Goal: Task Accomplishment & Management: Manage account settings

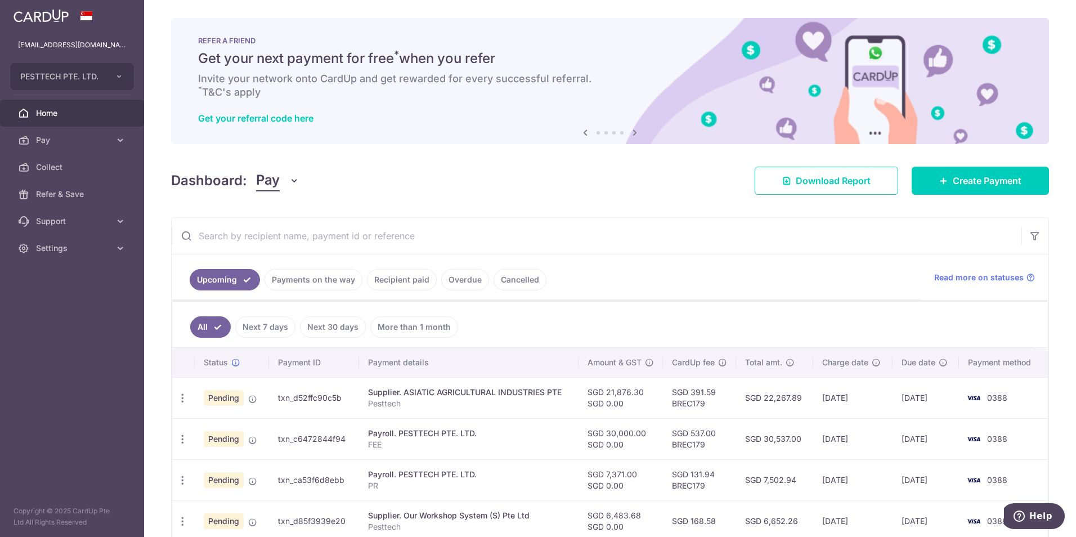
scroll to position [225, 0]
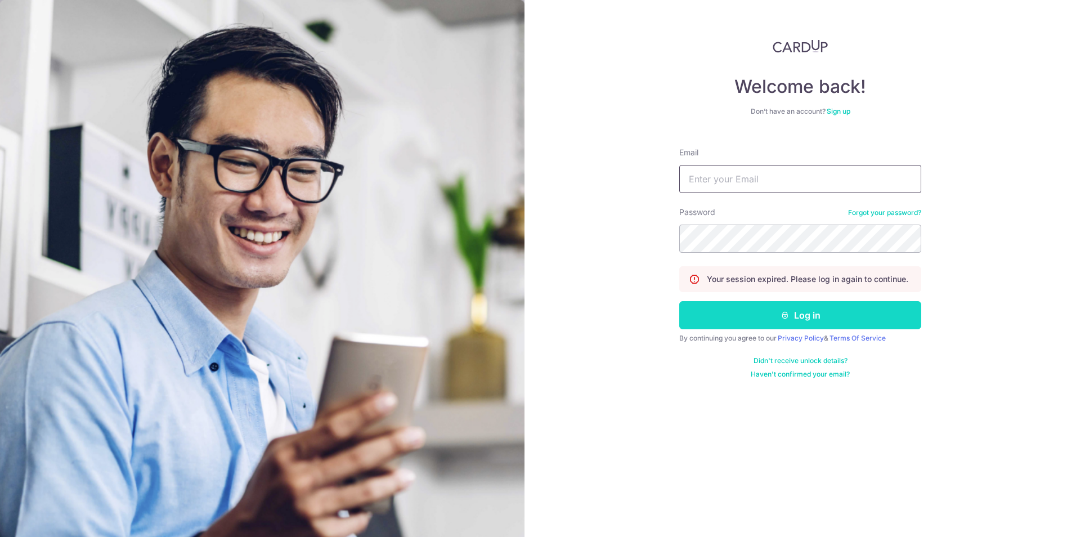
type input "[EMAIL_ADDRESS][DOMAIN_NAME]"
click at [710, 328] on button "Log in" at bounding box center [800, 315] width 242 height 28
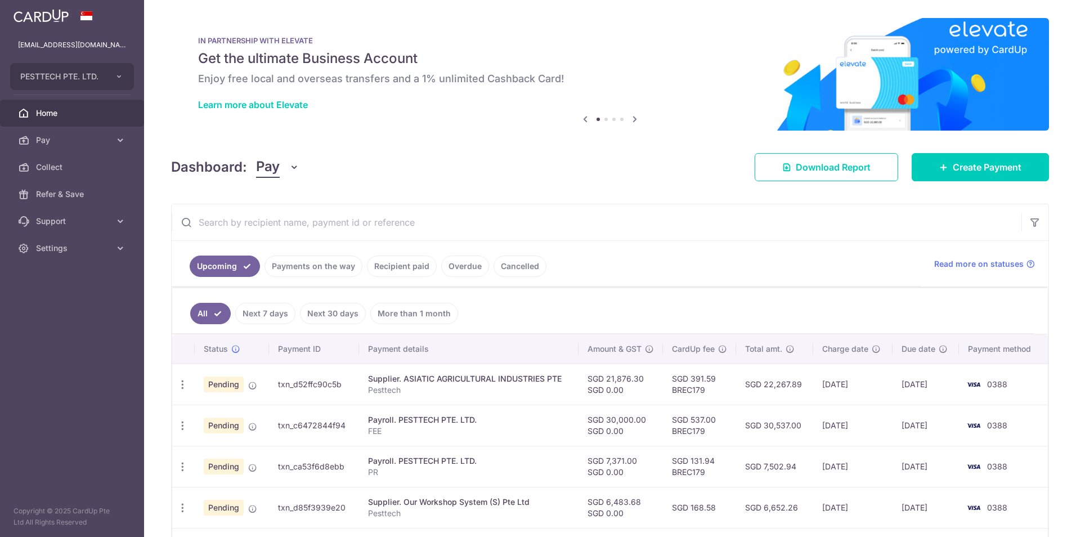
click at [316, 270] on link "Payments on the way" at bounding box center [314, 266] width 98 height 21
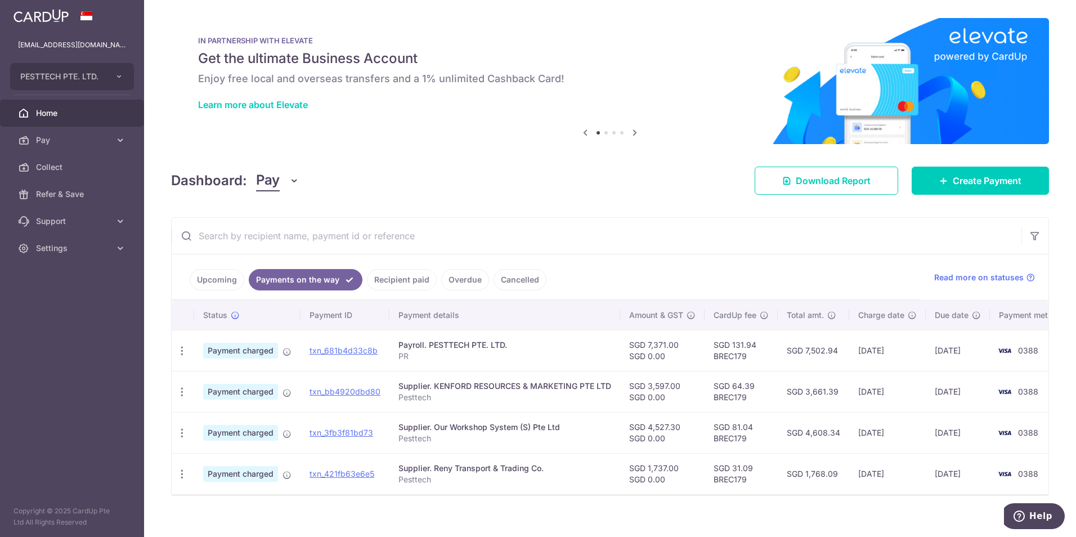
click at [935, 358] on td "[DATE]" at bounding box center [958, 350] width 64 height 41
click at [232, 279] on link "Upcoming" at bounding box center [217, 279] width 55 height 21
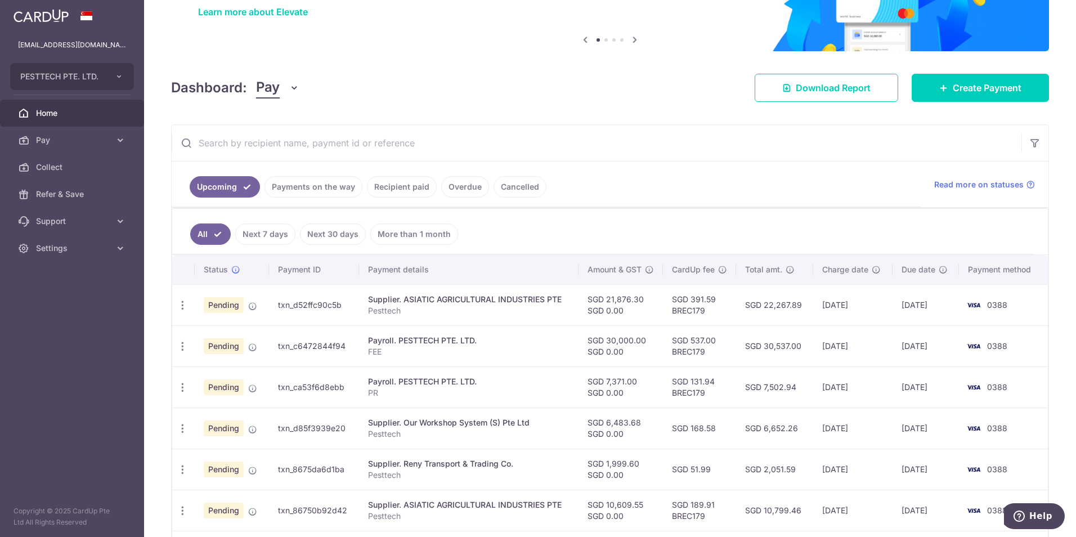
scroll to position [113, 0]
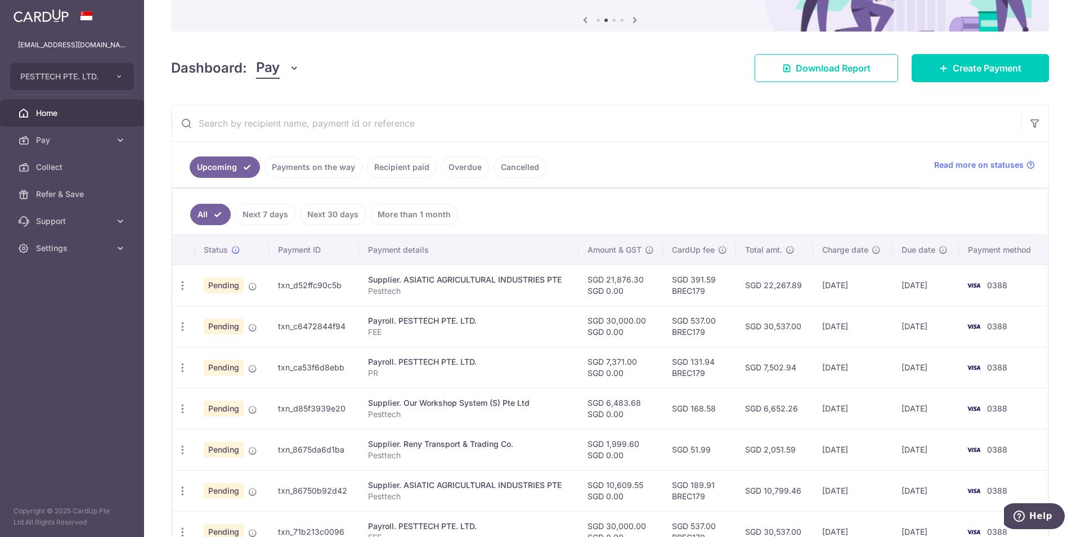
click at [283, 211] on link "Next 7 days" at bounding box center [265, 214] width 60 height 21
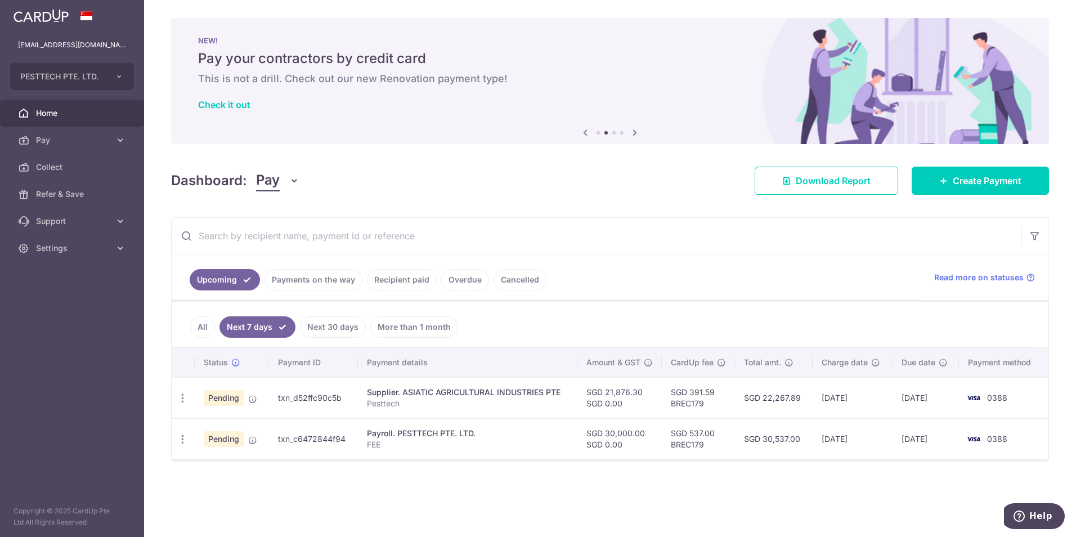
click at [302, 277] on link "Payments on the way" at bounding box center [314, 279] width 98 height 21
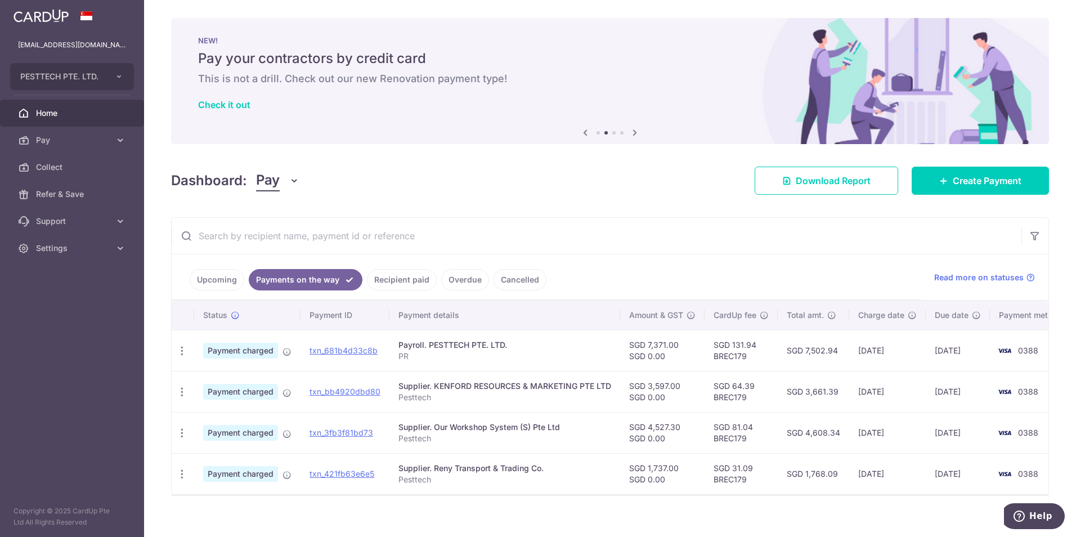
click at [374, 286] on link "Recipient paid" at bounding box center [402, 279] width 70 height 21
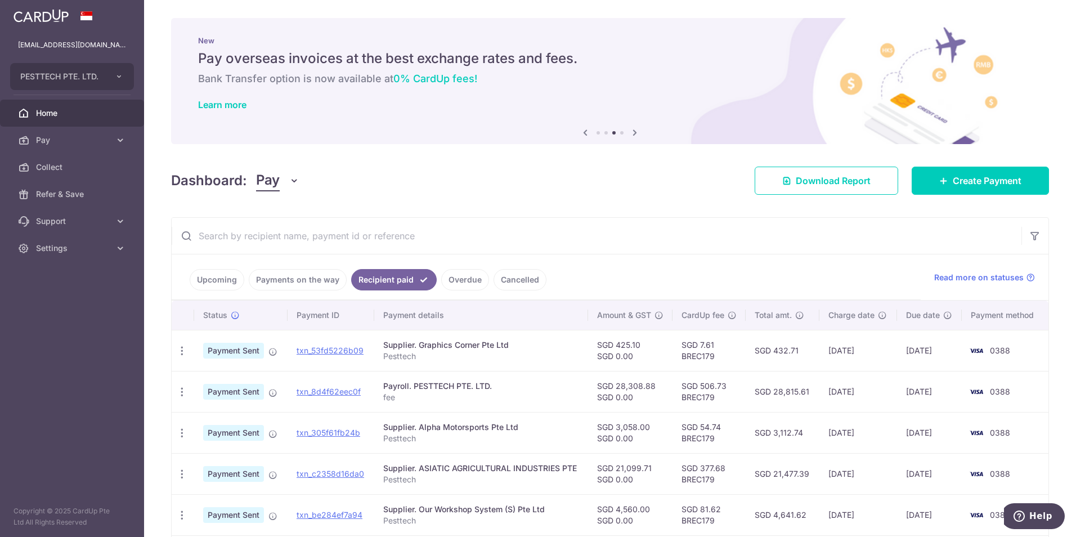
scroll to position [56, 0]
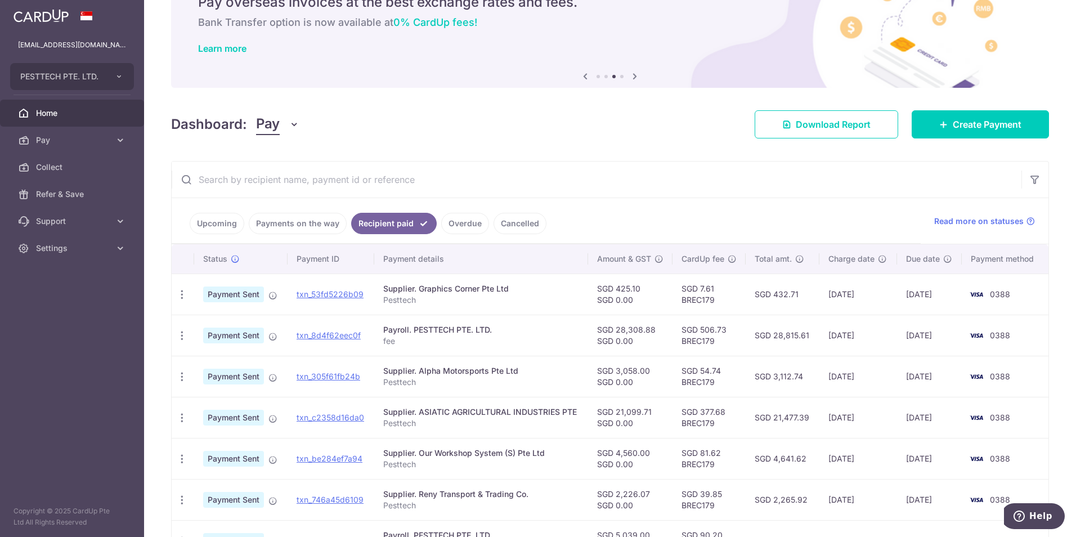
click at [209, 230] on link "Upcoming" at bounding box center [217, 223] width 55 height 21
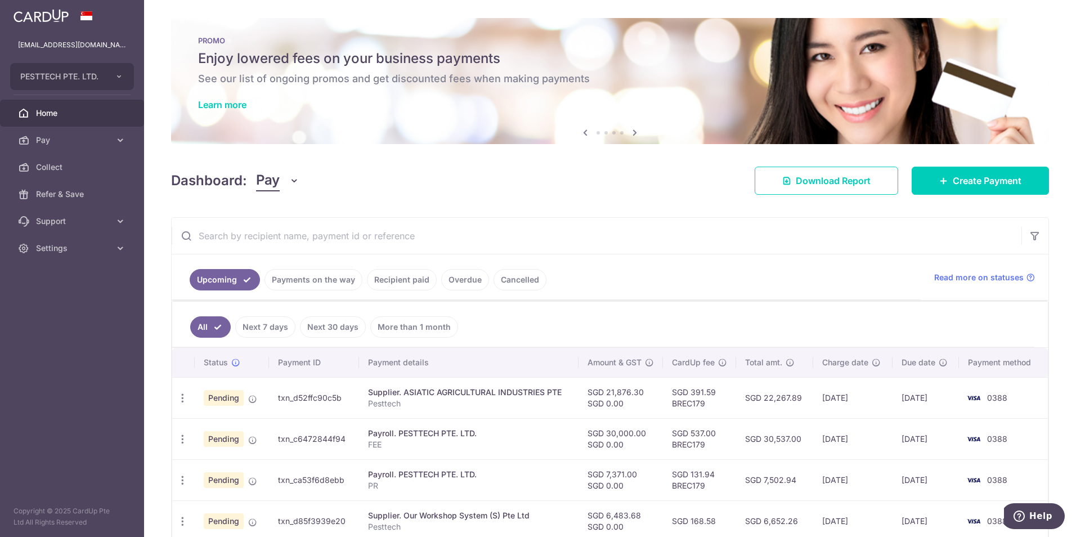
click at [718, 536] on html "pc@pesttech.com.sg PESTTECH PTE. LTD. Add new company PESTTECH PTE. LTD. Home P…" at bounding box center [538, 268] width 1076 height 537
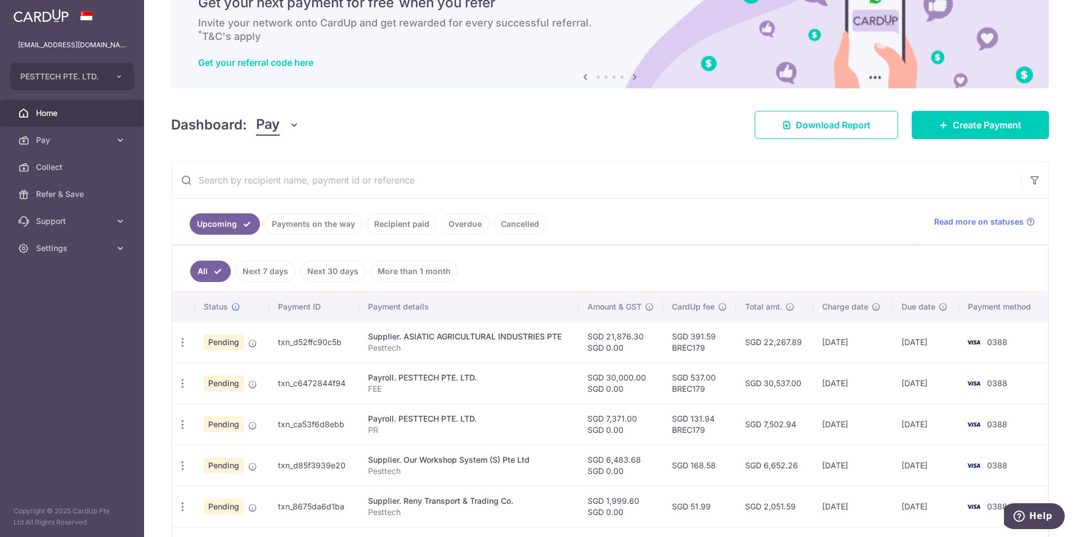
scroll to position [56, 0]
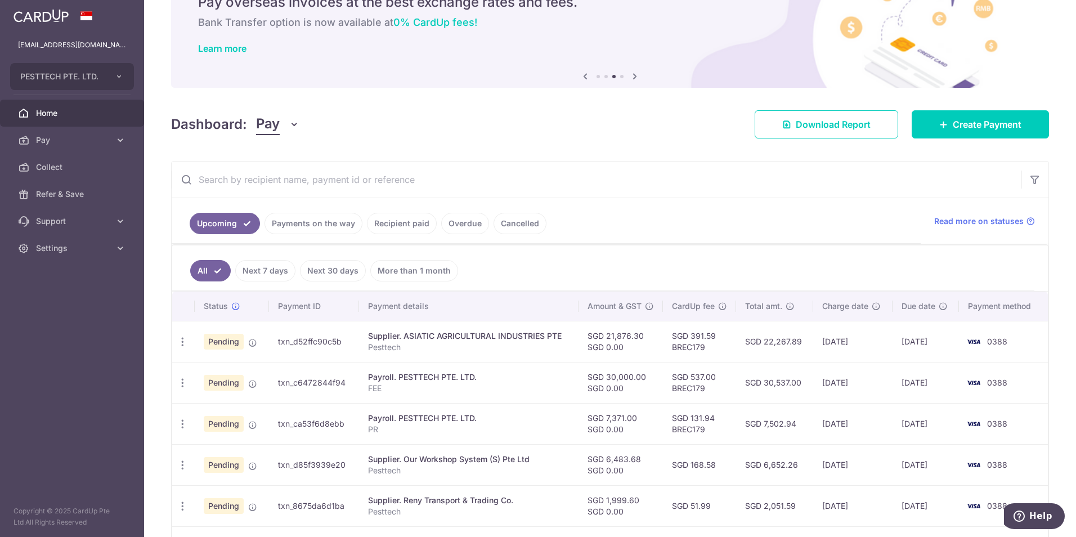
drag, startPoint x: 765, startPoint y: 384, endPoint x: 800, endPoint y: 386, distance: 35.5
click at [800, 386] on td "SGD 30,537.00" at bounding box center [775, 382] width 78 height 41
drag, startPoint x: 800, startPoint y: 386, endPoint x: 776, endPoint y: 420, distance: 42.0
click at [776, 420] on td "SGD 7,502.94" at bounding box center [775, 423] width 78 height 41
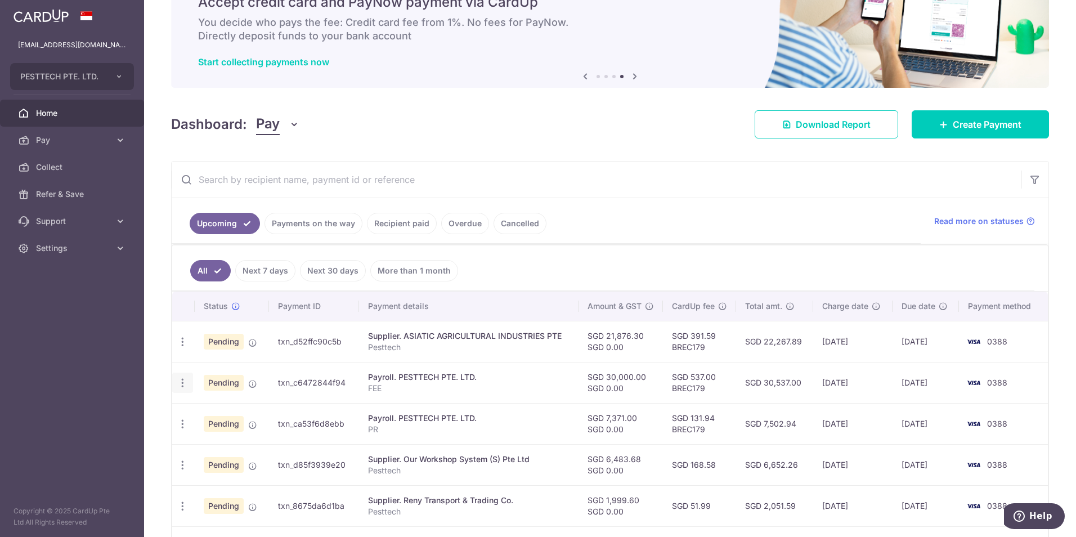
click at [178, 383] on icon "button" at bounding box center [183, 383] width 12 height 12
click at [212, 416] on span "Update payment" at bounding box center [242, 414] width 77 height 14
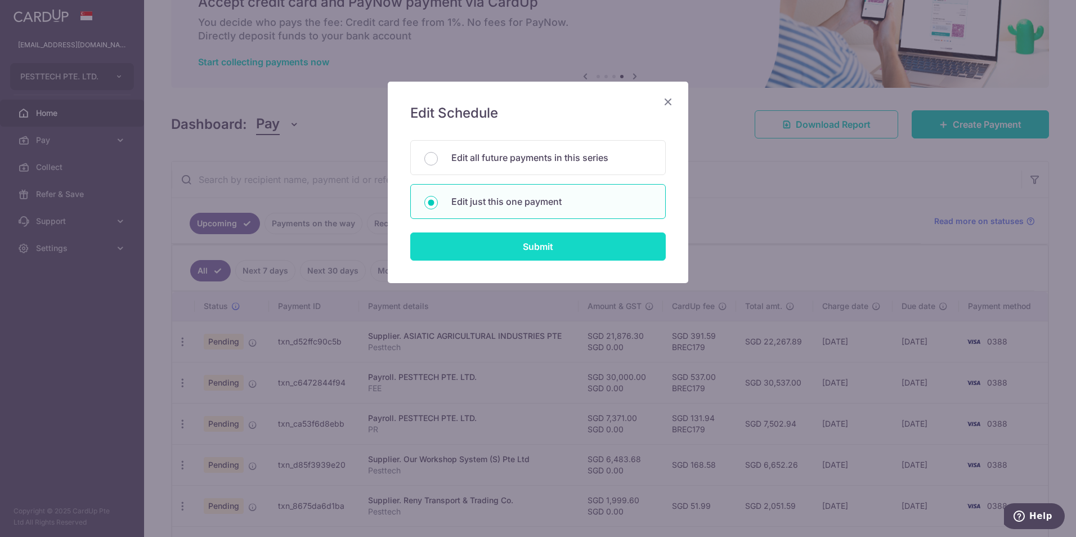
click at [529, 247] on input "Submit" at bounding box center [538, 246] width 256 height 28
radio input "true"
type input "30,000.00"
type input "[DATE]"
type input "FEE"
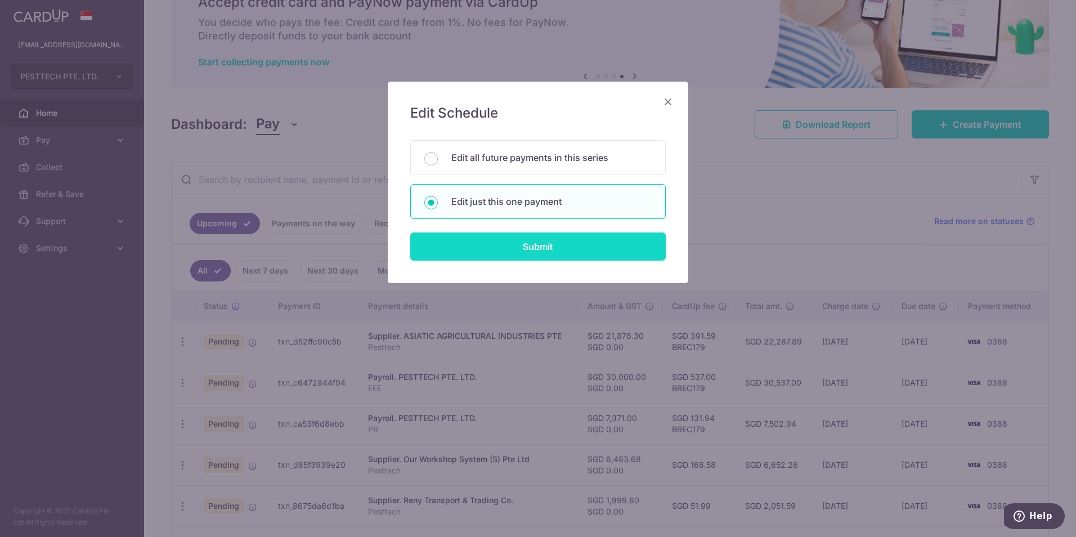
type input "FEE"
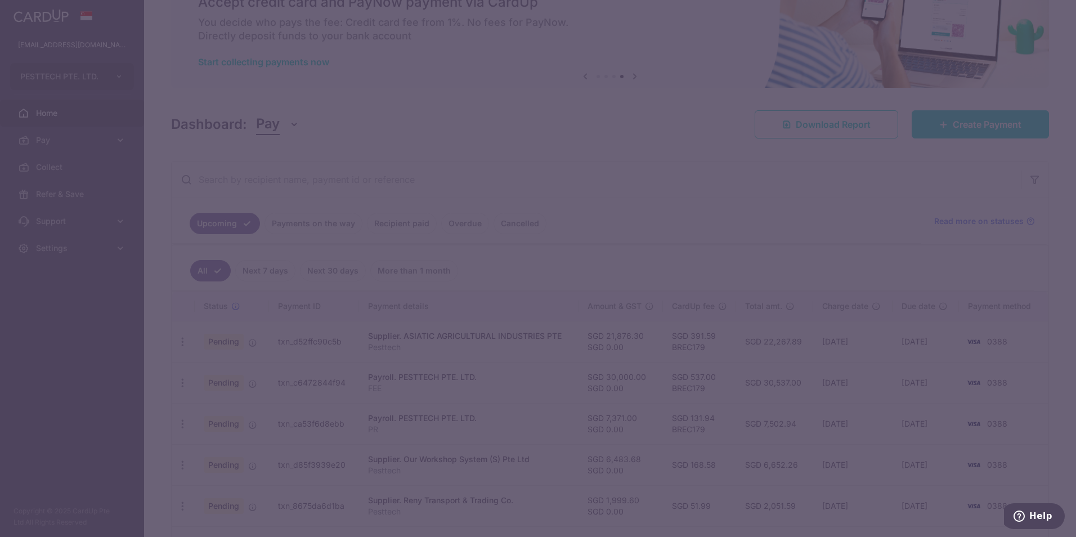
type input "BREC179"
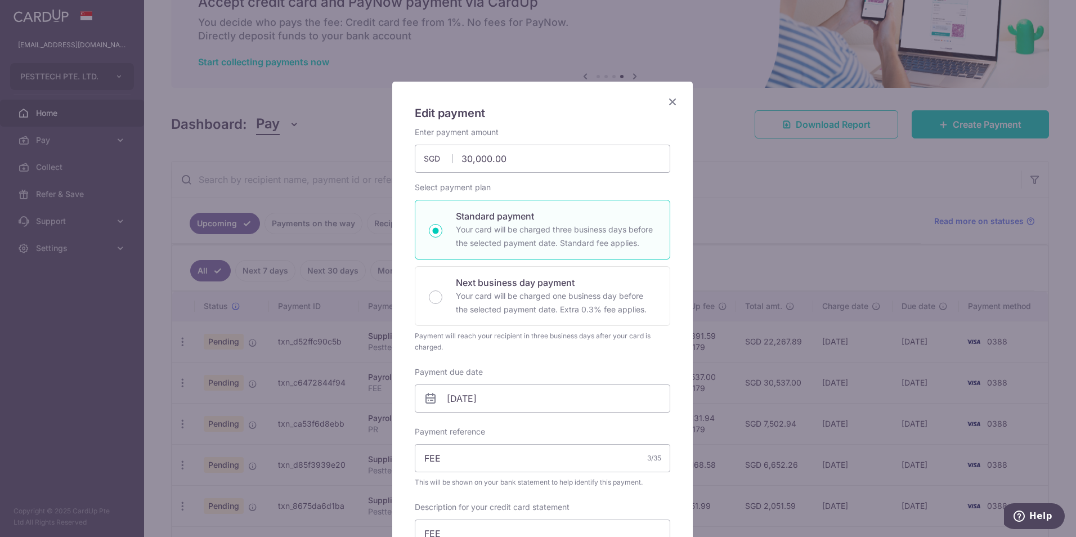
click at [670, 102] on icon "Close" at bounding box center [673, 102] width 14 height 14
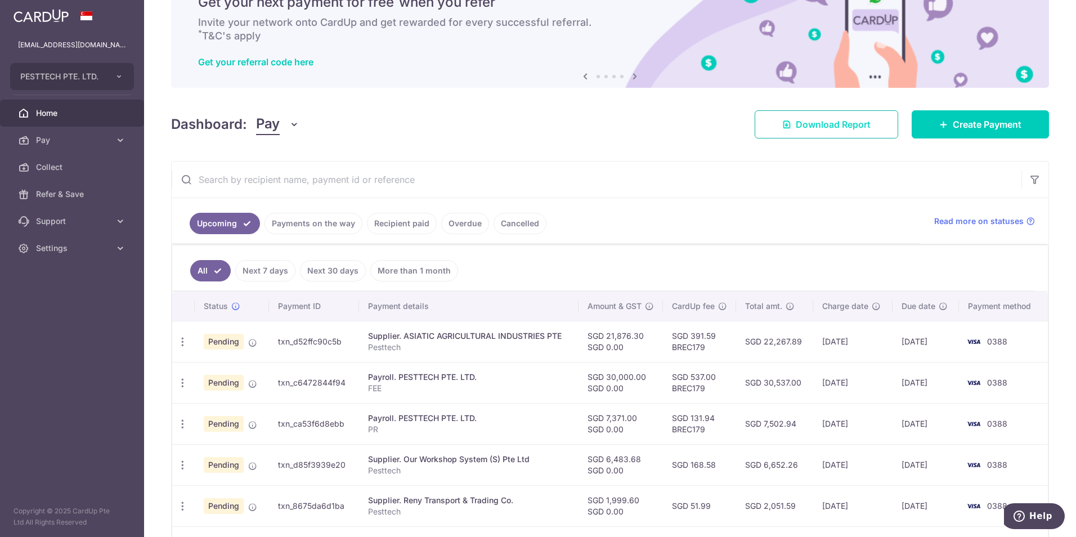
click at [831, 127] on span "Download Report" at bounding box center [833, 125] width 75 height 14
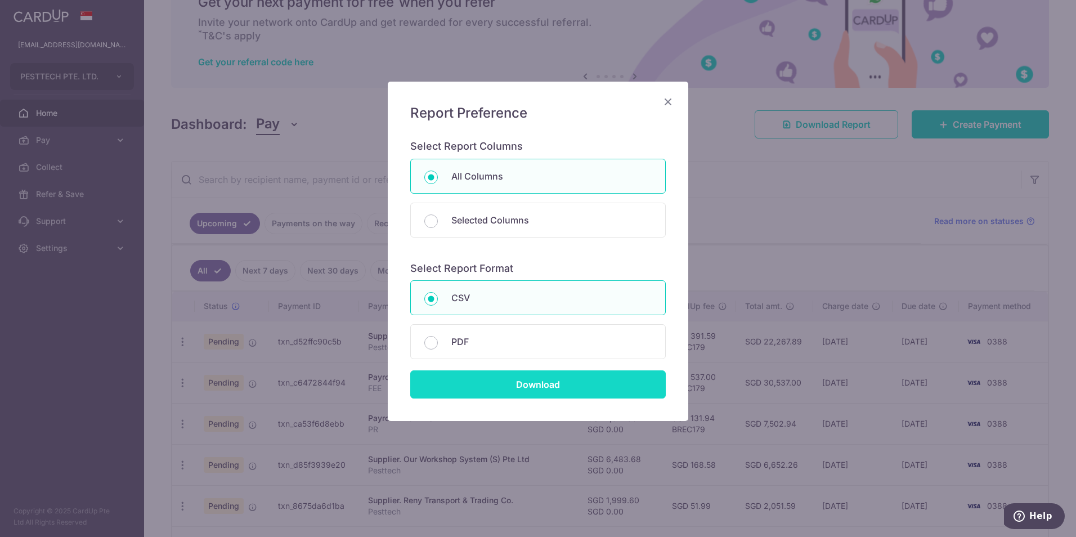
click at [489, 384] on input "Download" at bounding box center [538, 384] width 256 height 28
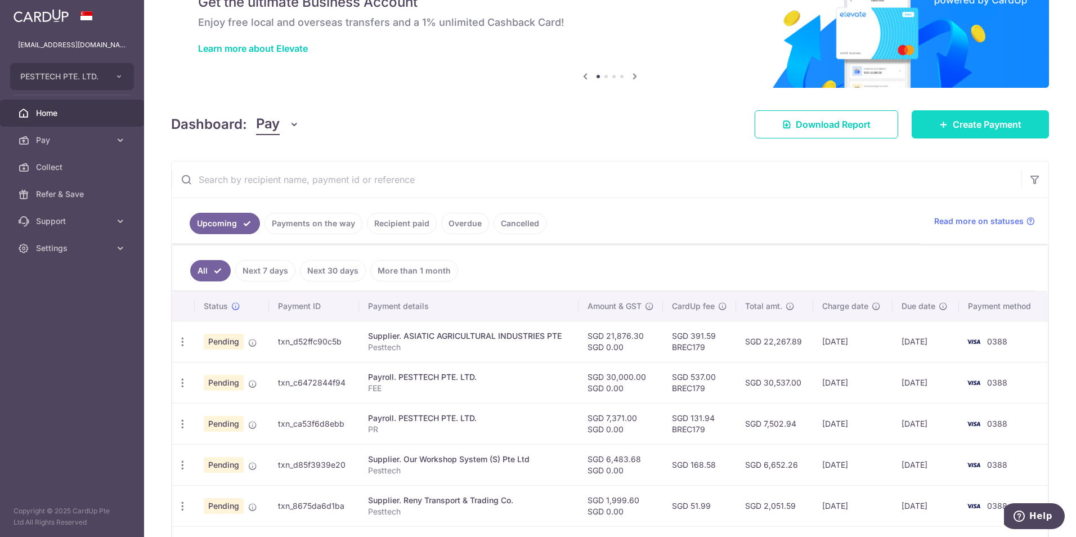
click at [974, 132] on link "Create Payment" at bounding box center [980, 124] width 137 height 28
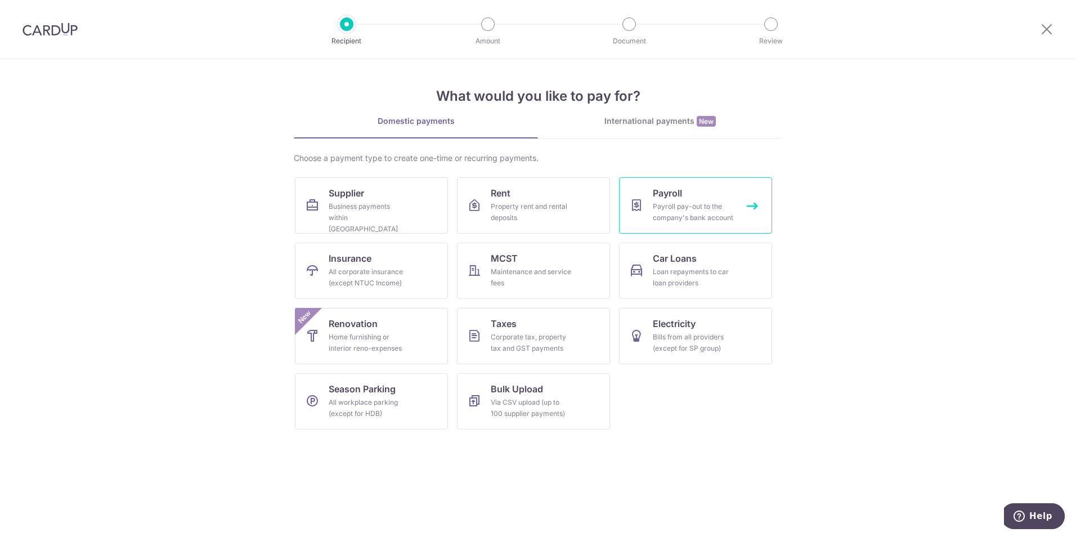
click at [709, 217] on div "Payroll pay-out to the company's bank account" at bounding box center [693, 212] width 81 height 23
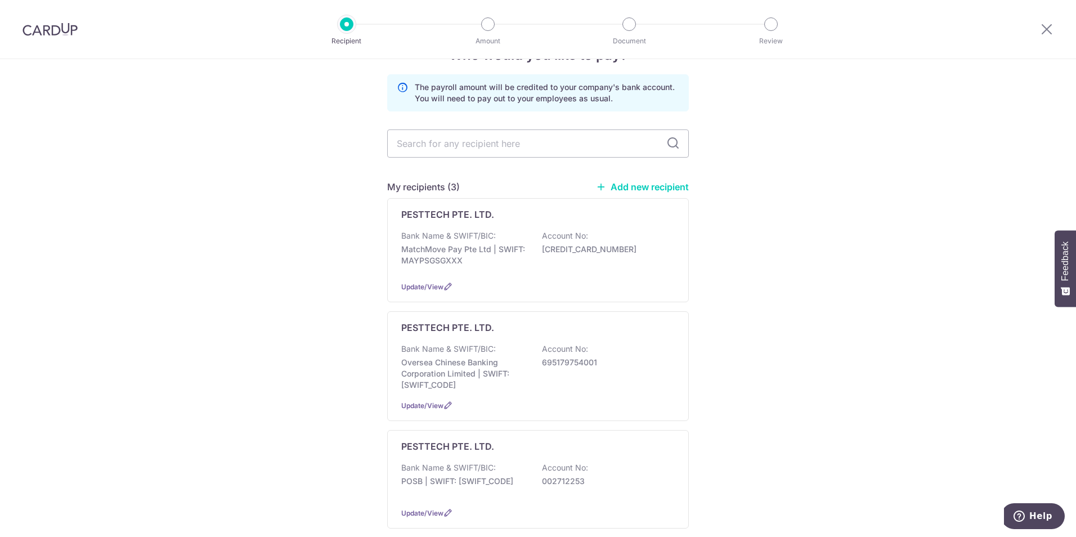
scroll to position [56, 0]
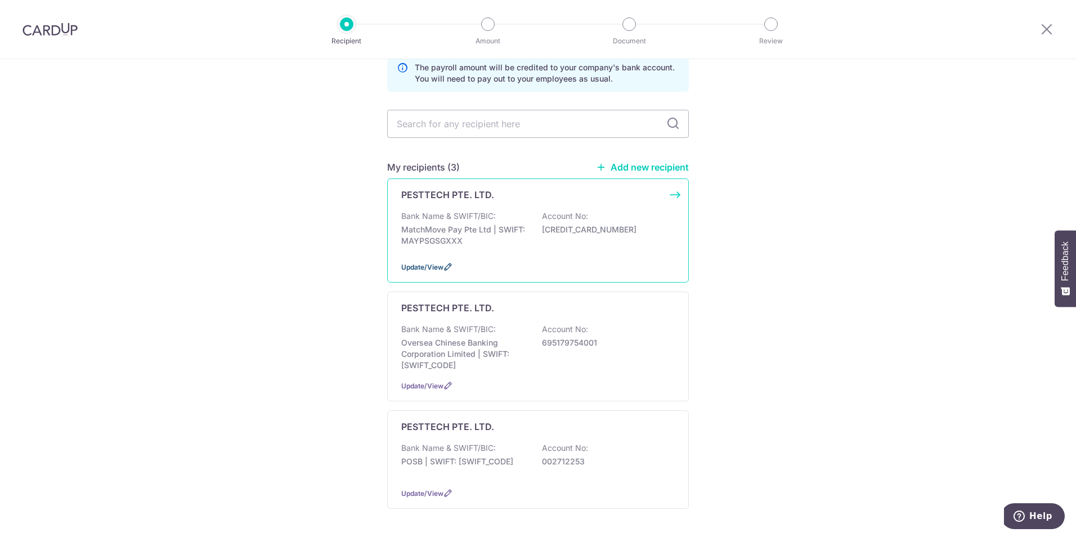
click at [445, 269] on icon at bounding box center [448, 266] width 9 height 9
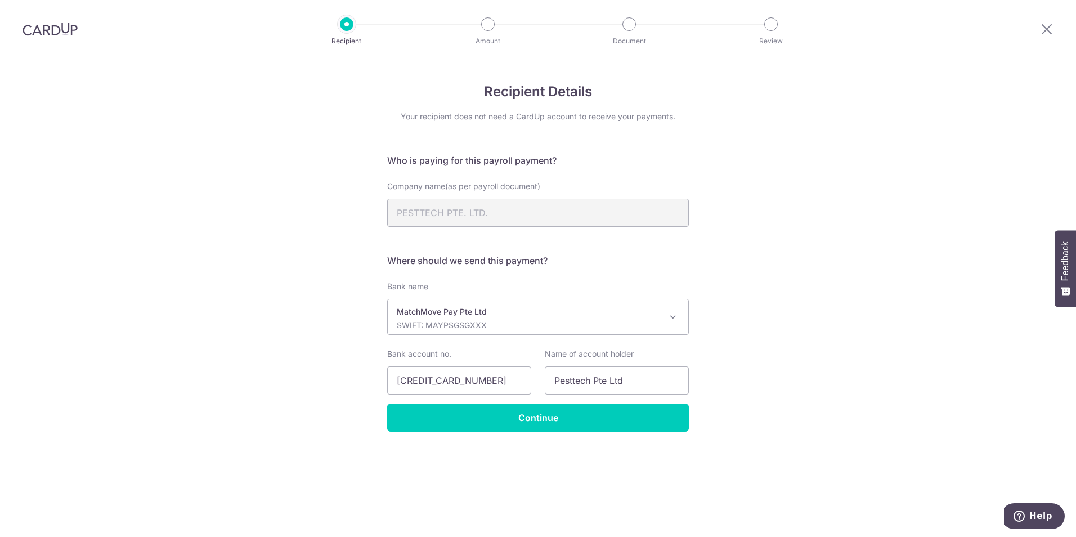
click at [547, 321] on p "SWIFT: MAYPSGSGXXX" at bounding box center [529, 325] width 265 height 11
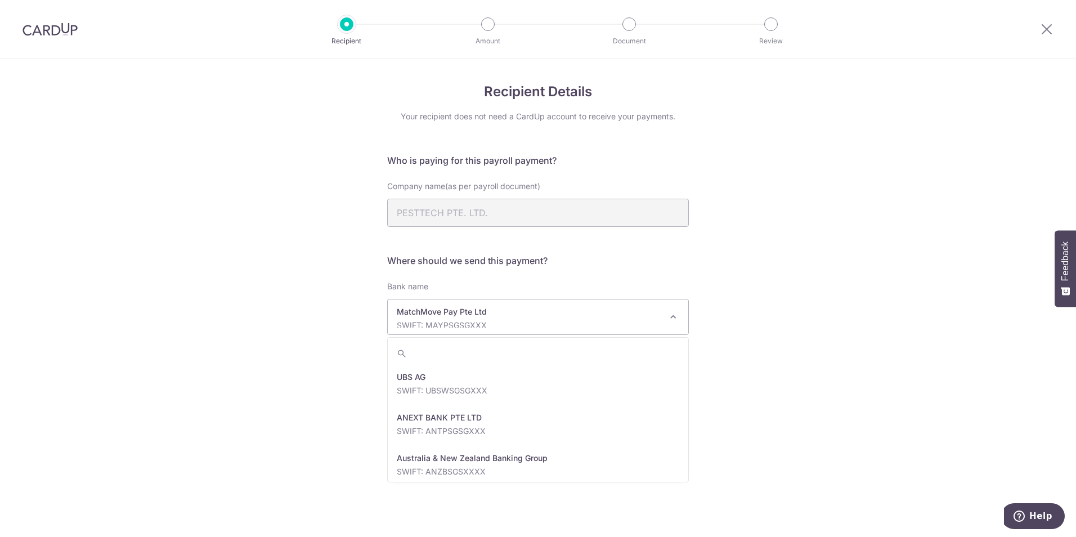
scroll to position [1662, 0]
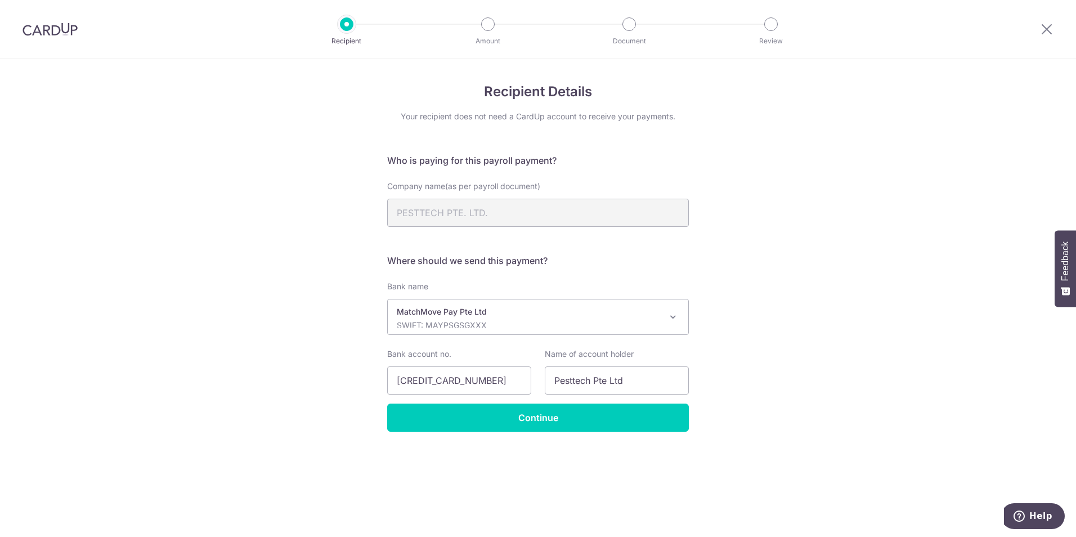
click at [211, 281] on div "Recipient Details Your recipient does not need a CardUp account to receive your…" at bounding box center [538, 298] width 1076 height 478
click at [44, 32] on img at bounding box center [50, 30] width 55 height 14
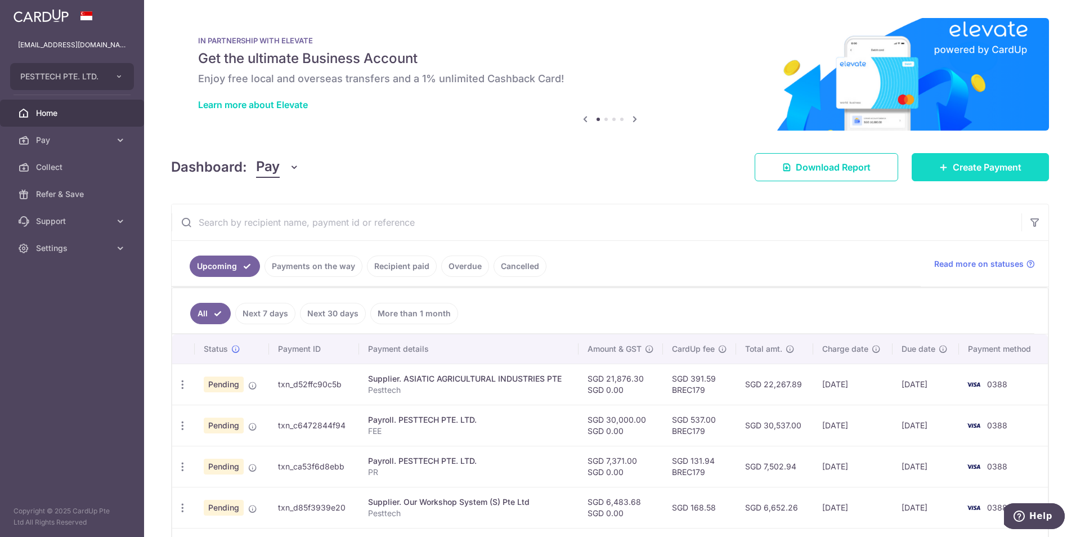
click at [961, 168] on span "Create Payment" at bounding box center [987, 167] width 69 height 14
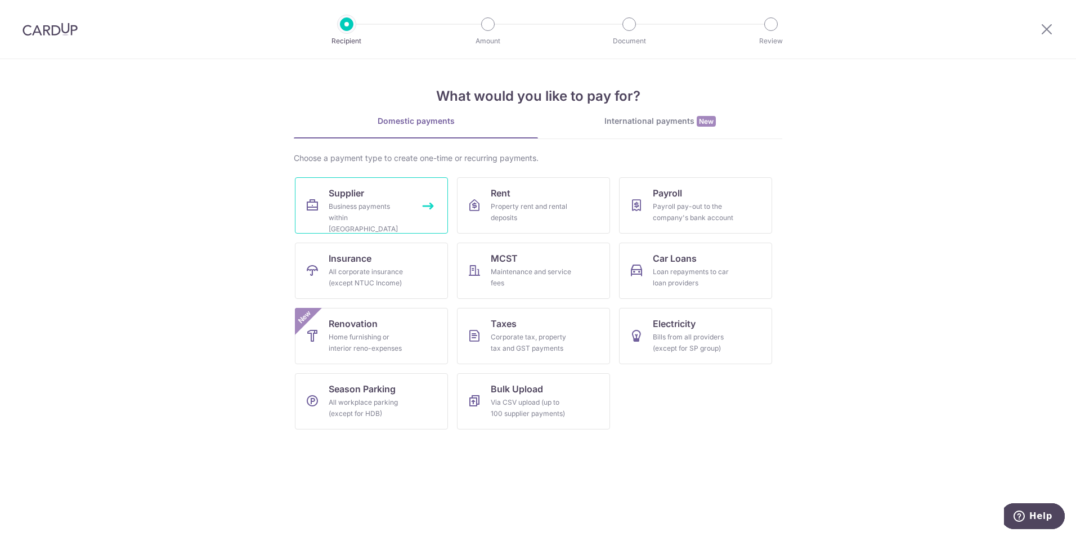
click at [371, 203] on div "Business payments within Singapore" at bounding box center [369, 218] width 81 height 34
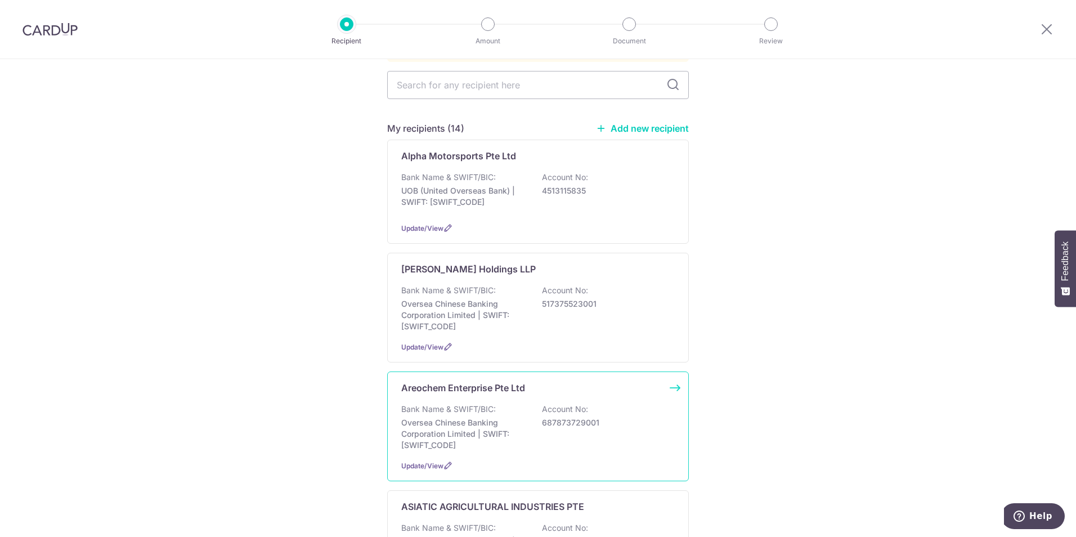
scroll to position [113, 0]
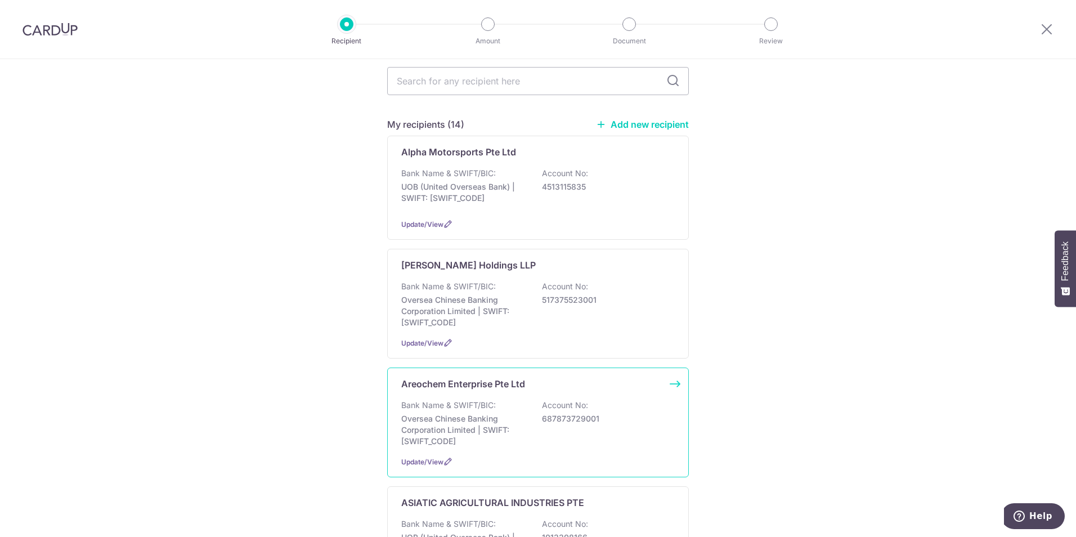
click at [445, 400] on div "Bank Name & SWIFT/BIC: Oversea Chinese Banking Corporation Limited | SWIFT: OCB…" at bounding box center [538, 423] width 274 height 47
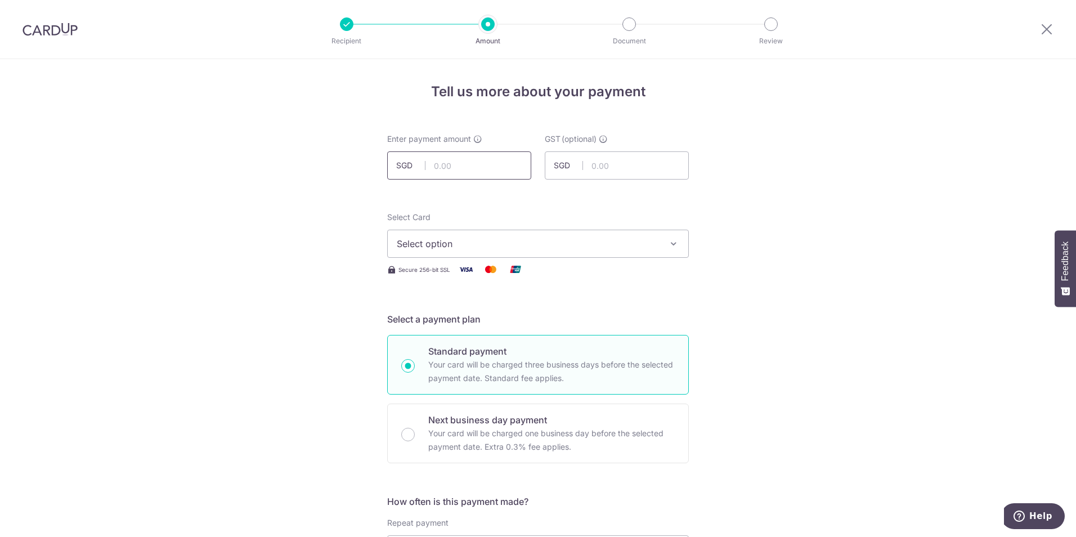
click at [475, 173] on input "text" at bounding box center [459, 165] width 144 height 28
type input "65.40"
click at [501, 245] on span "Select option" at bounding box center [528, 244] width 262 height 14
click at [488, 325] on span "**** 0388" at bounding box center [538, 324] width 283 height 14
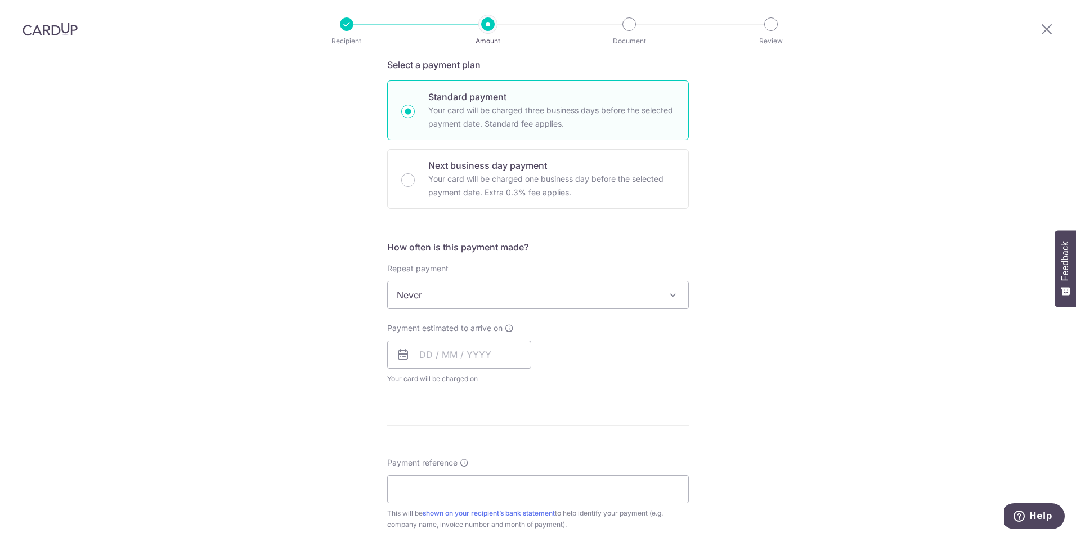
scroll to position [281, 0]
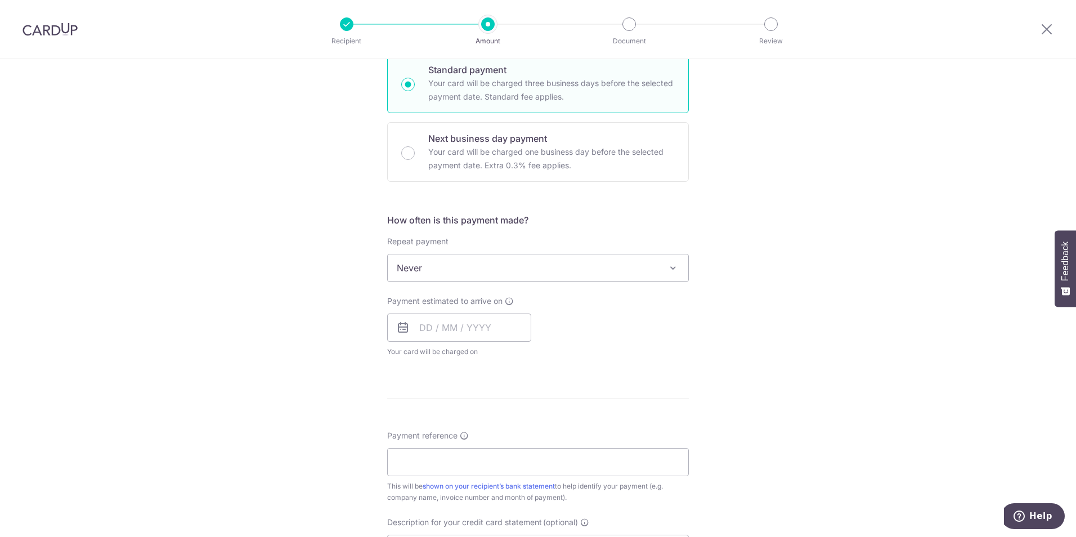
click at [520, 274] on span "Never" at bounding box center [538, 267] width 301 height 27
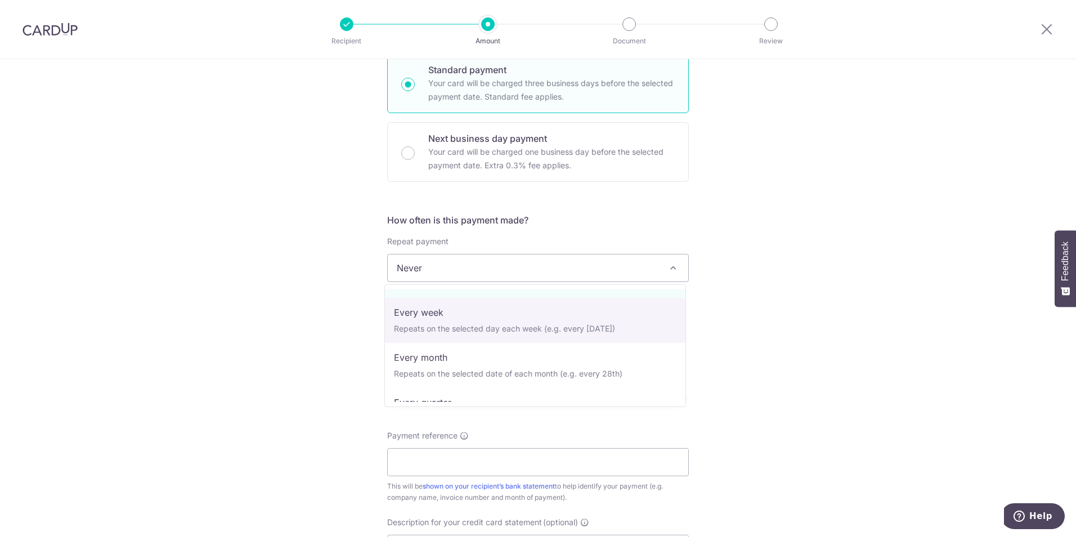
scroll to position [56, 0]
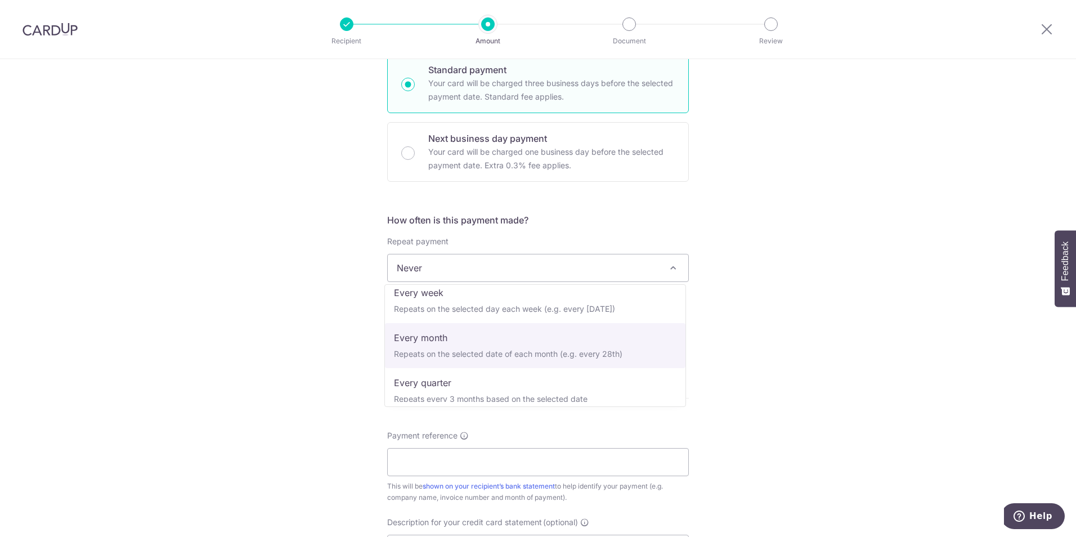
select select "3"
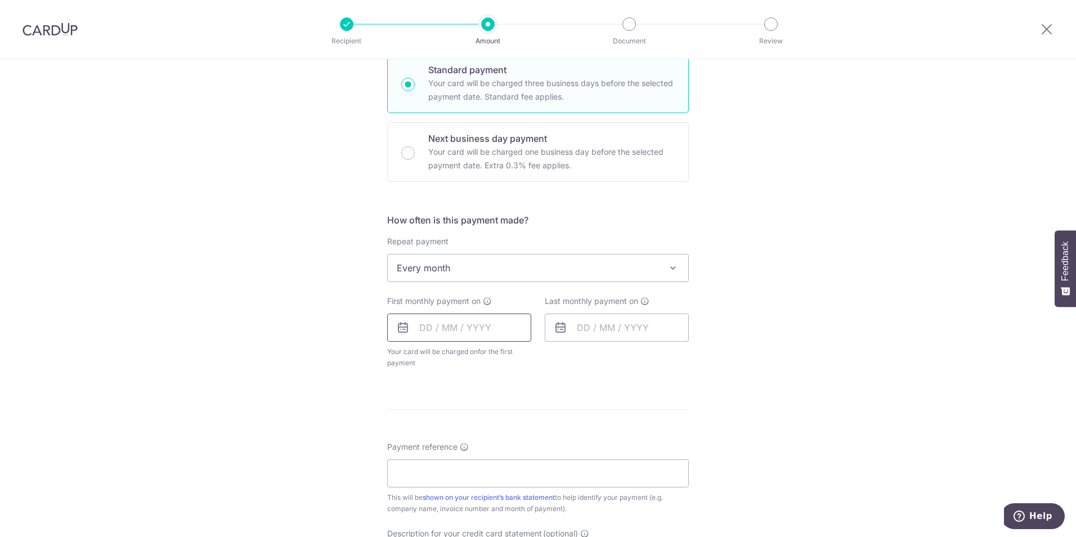
click at [457, 326] on input "text" at bounding box center [459, 328] width 144 height 28
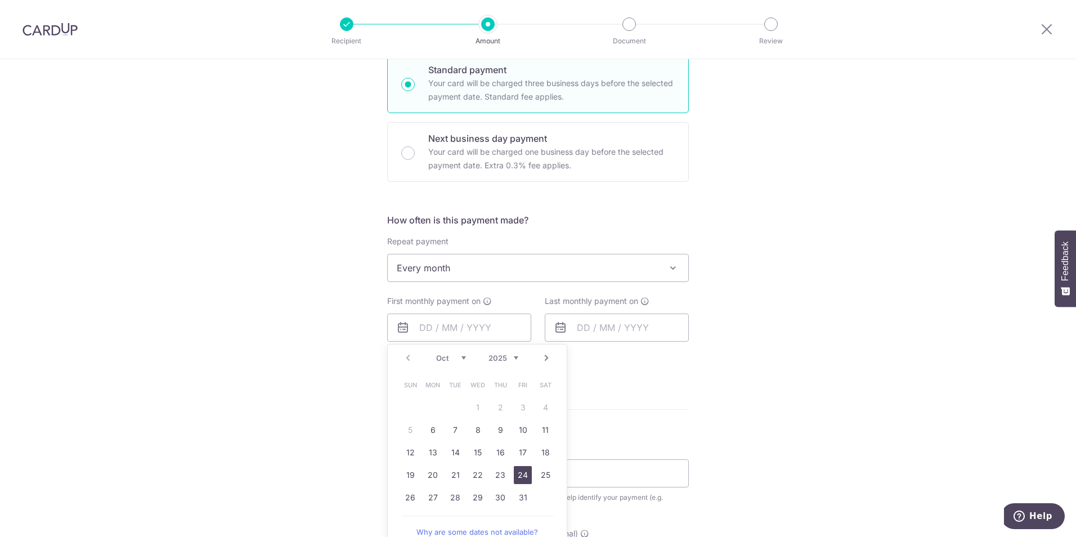
click at [521, 478] on link "24" at bounding box center [523, 475] width 18 height 18
type input "24/10/2025"
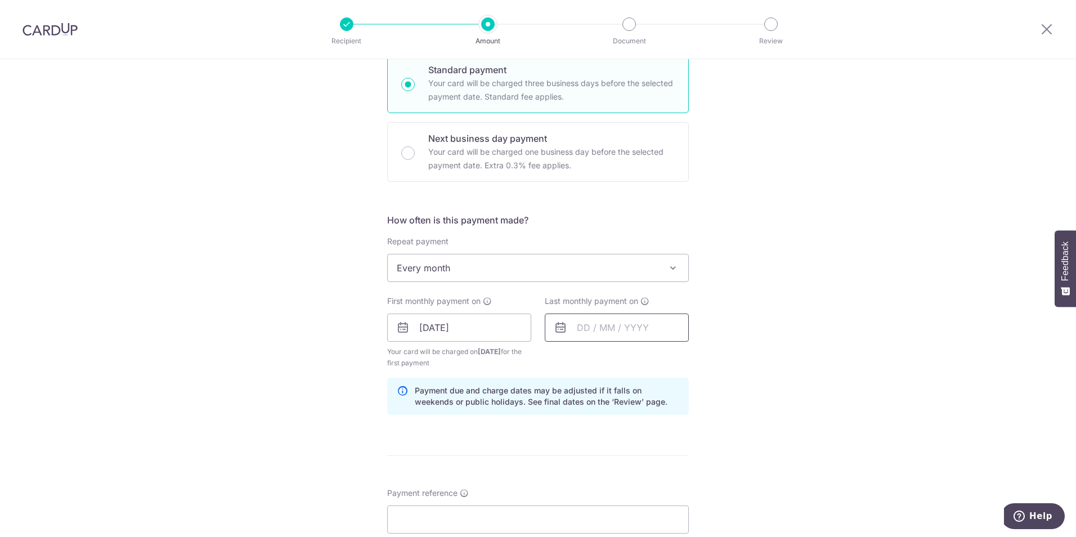
click at [580, 319] on input "text" at bounding box center [617, 328] width 144 height 28
click at [613, 355] on select "Oct Nov Dec" at bounding box center [609, 357] width 30 height 9
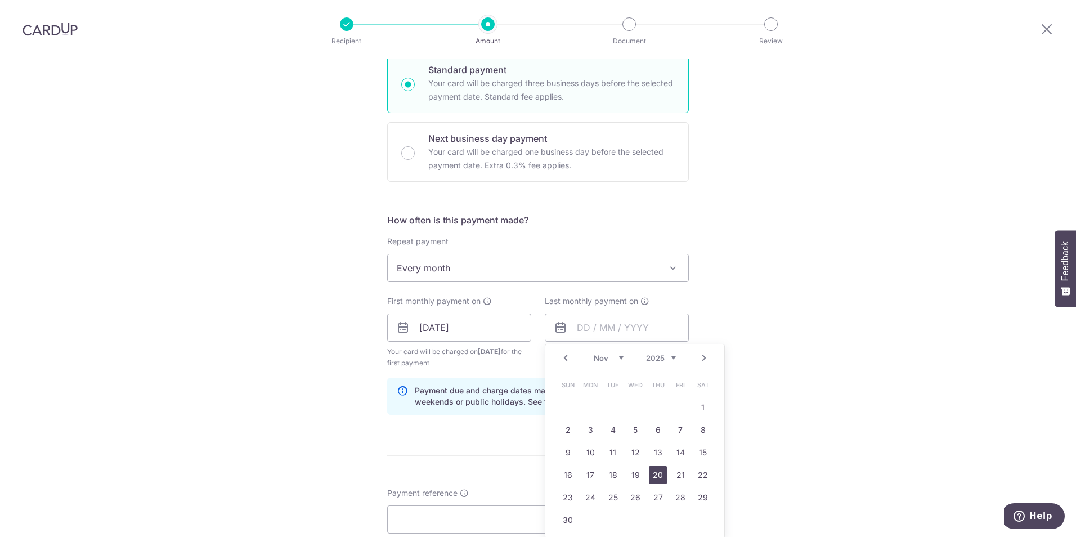
click at [655, 480] on link "20" at bounding box center [658, 475] width 18 height 18
type input "20/11/2025"
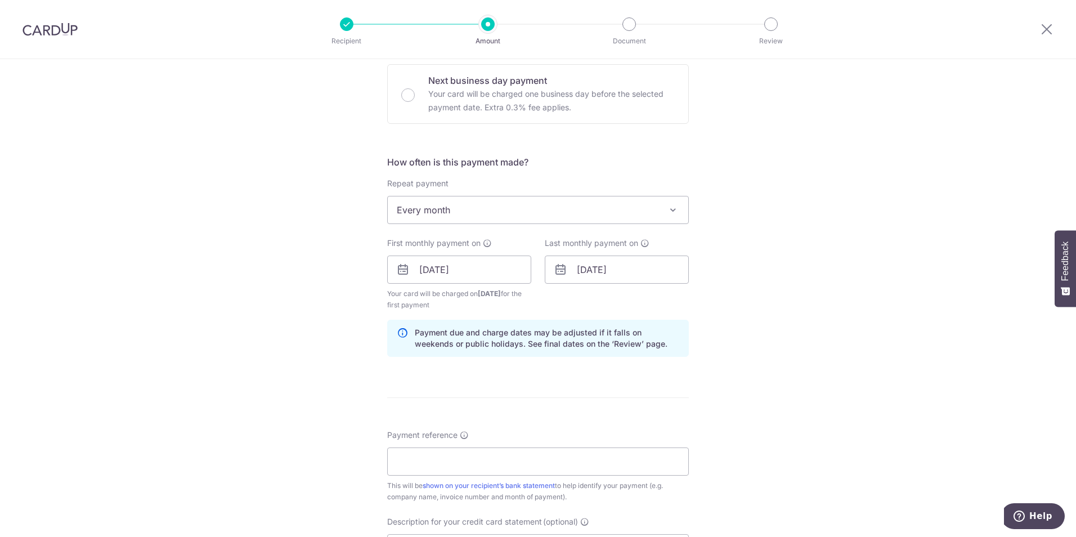
scroll to position [394, 0]
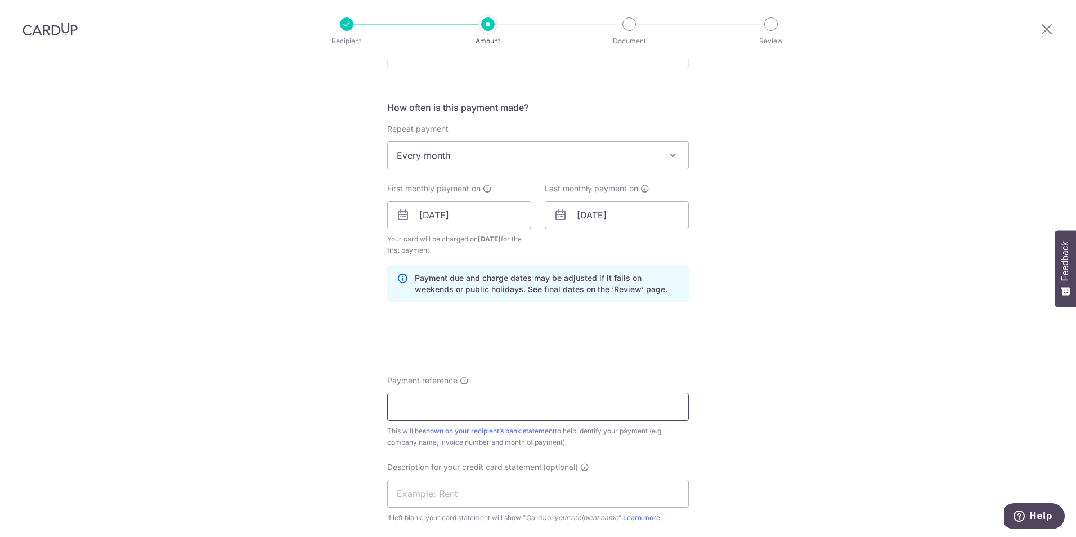
click at [510, 409] on input "Payment reference" at bounding box center [538, 407] width 302 height 28
type input "Pesttech"
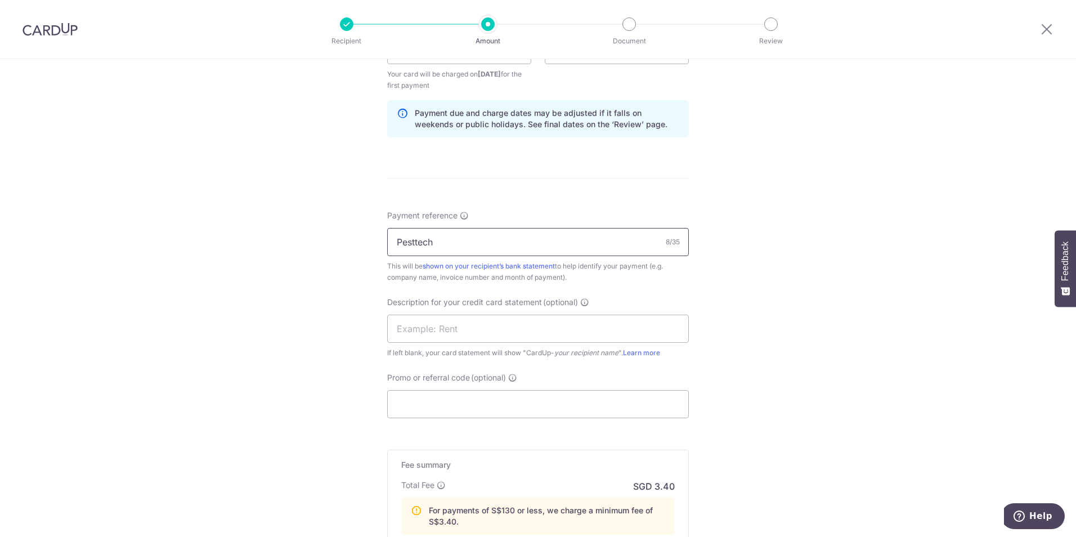
scroll to position [619, 0]
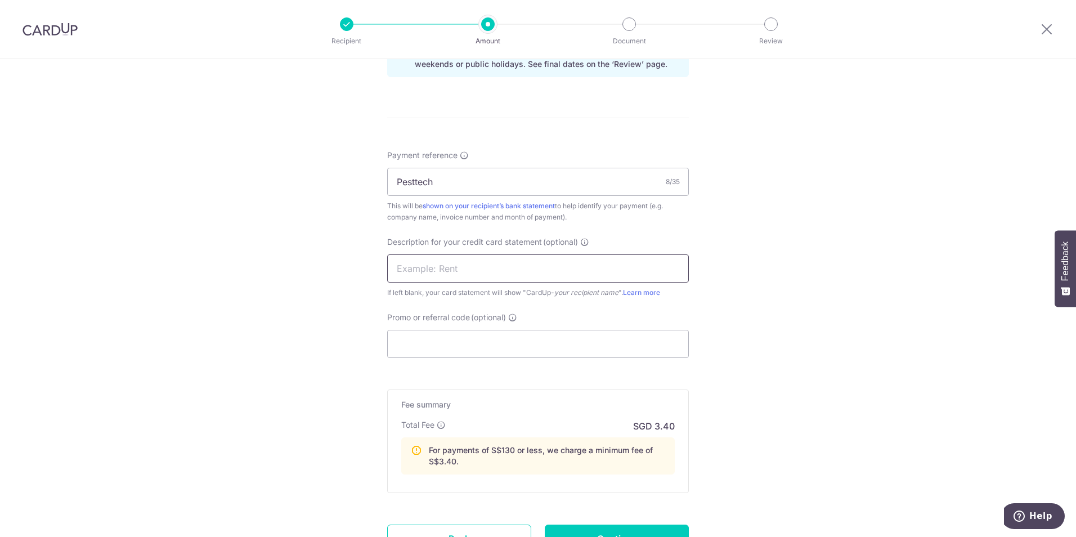
click at [516, 266] on input "text" at bounding box center [538, 268] width 302 height 28
type input "Aerochem"
click at [510, 341] on input "Promo or referral code (optional)" at bounding box center [538, 344] width 302 height 28
paste input "BREC179"
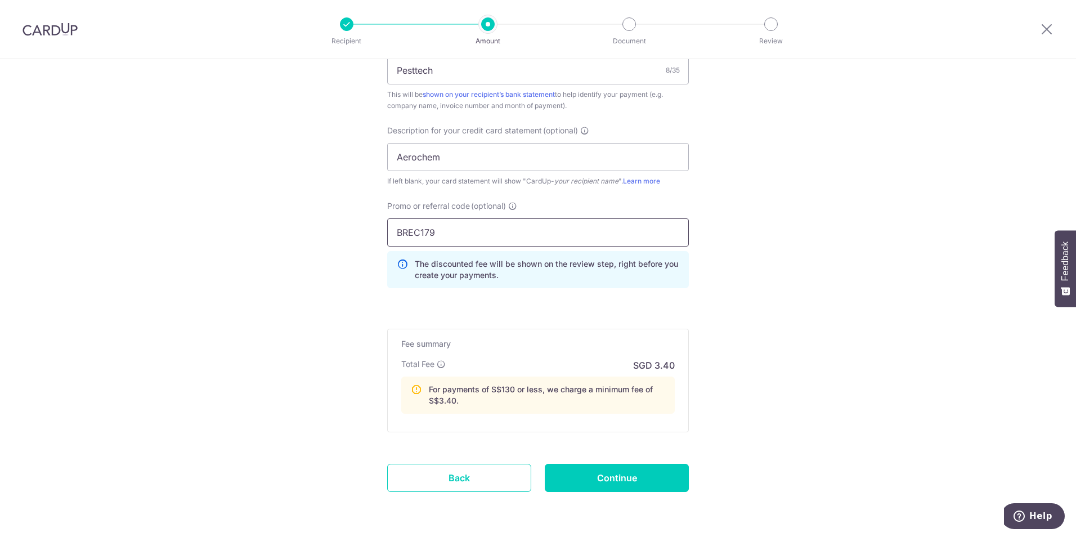
scroll to position [714, 0]
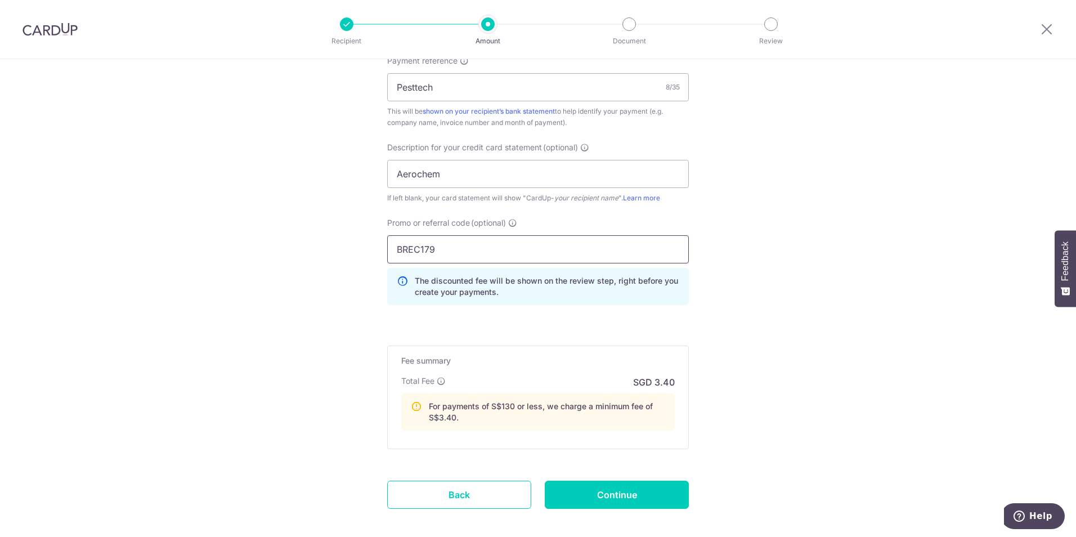
type input "BREC179"
drag, startPoint x: 64, startPoint y: 31, endPoint x: 591, endPoint y: 59, distance: 527.6
click at [64, 31] on img at bounding box center [50, 30] width 55 height 14
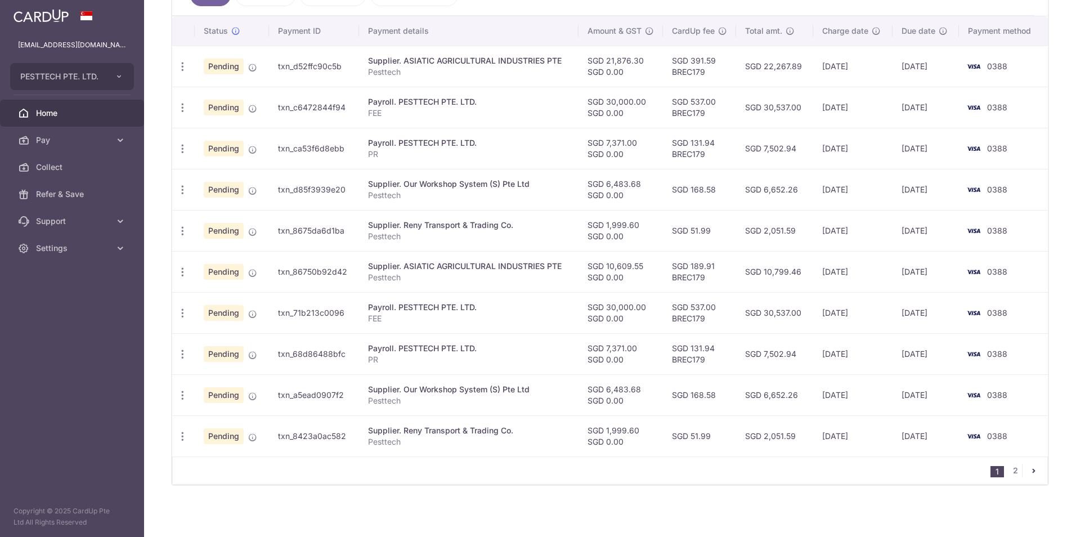
scroll to position [320, 0]
click at [181, 314] on icon "button" at bounding box center [183, 312] width 12 height 12
click at [208, 339] on span "Update payment" at bounding box center [242, 342] width 77 height 14
radio input "true"
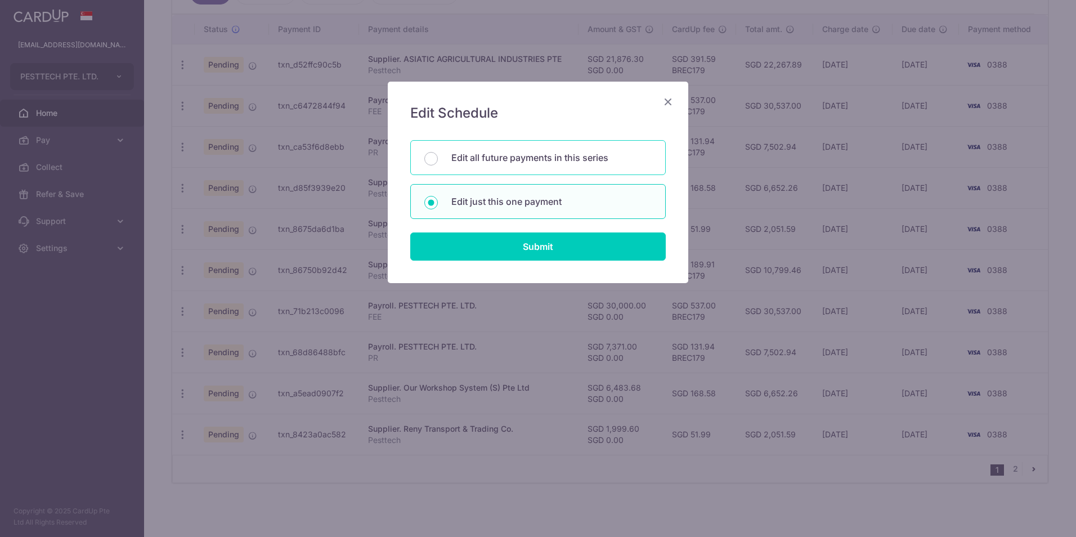
click at [482, 162] on p "Edit all future payments in this series" at bounding box center [551, 158] width 200 height 14
click at [438, 162] on input "Edit all future payments in this series" at bounding box center [431, 159] width 14 height 14
radio input "true"
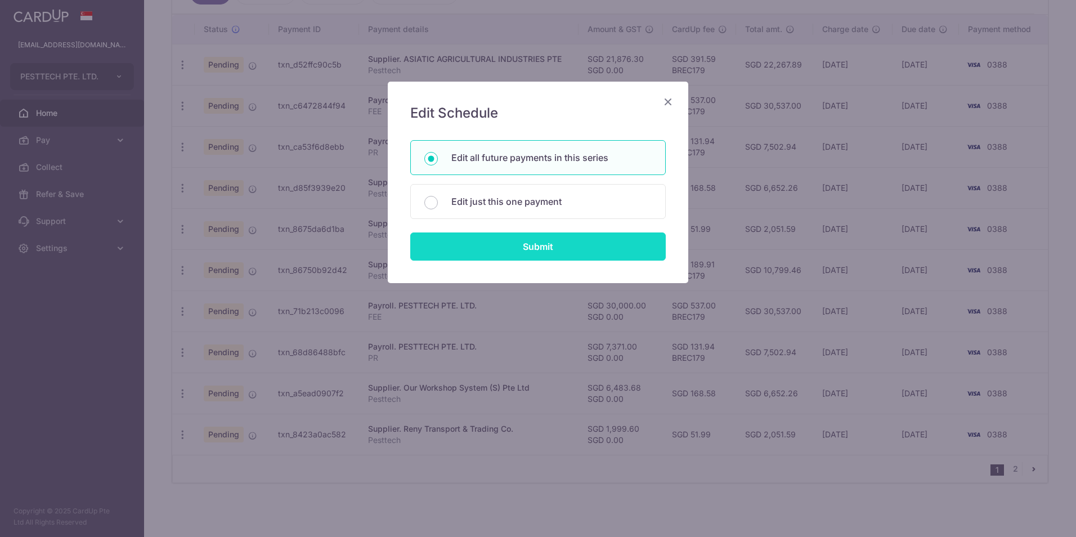
click at [487, 248] on input "Submit" at bounding box center [538, 246] width 256 height 28
radio input "true"
type input "30,000.00"
type input "FEE"
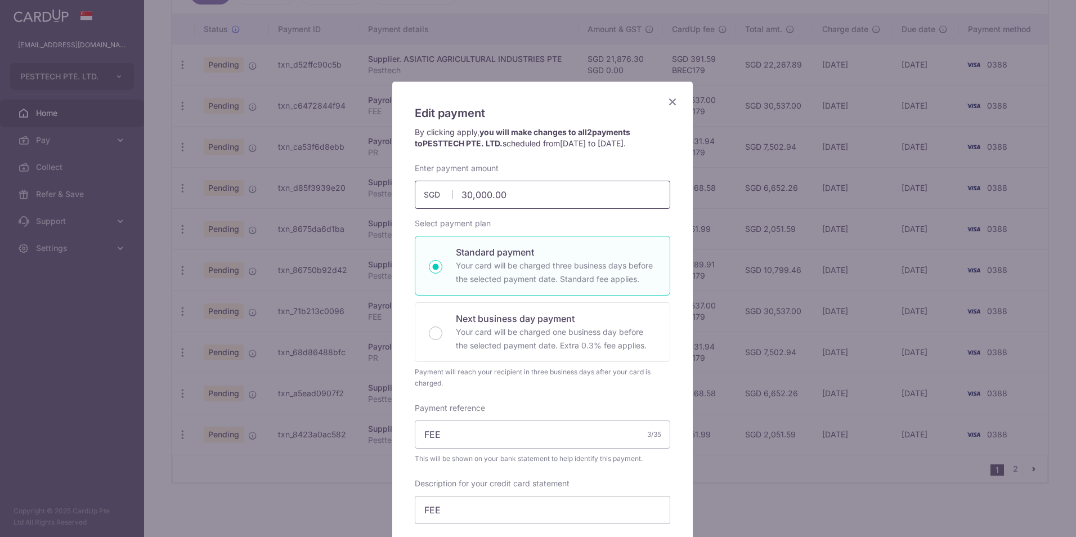
drag, startPoint x: 458, startPoint y: 197, endPoint x: 526, endPoint y: 199, distance: 68.1
click at [526, 199] on input "30,000.00" at bounding box center [543, 195] width 256 height 28
type input "28,000.00"
click at [544, 154] on div "By clicking apply, you will make changes to all 2 payments to PESTTECH PTE. LTD…" at bounding box center [542, 145] width 267 height 36
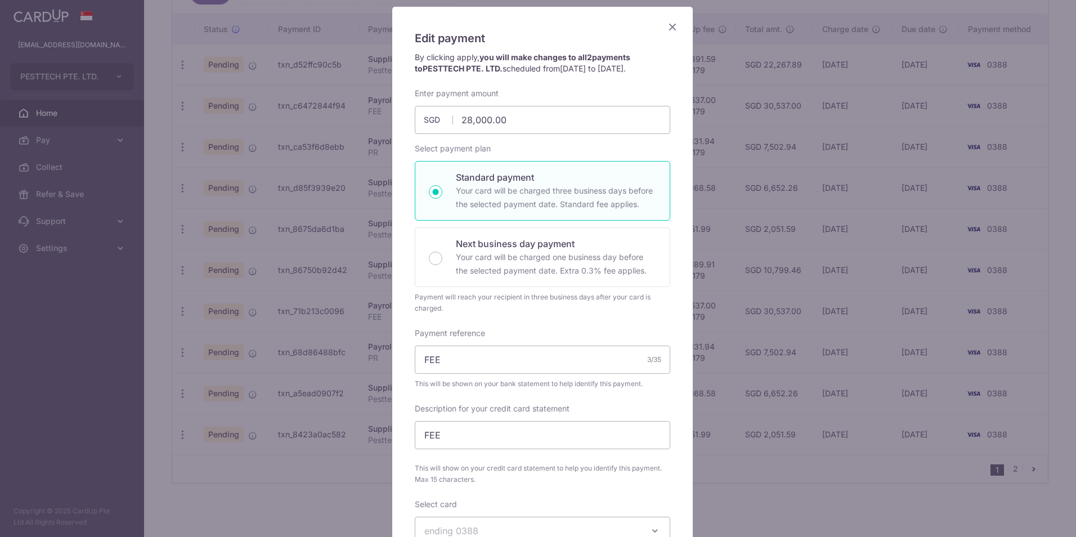
scroll to position [225, 0]
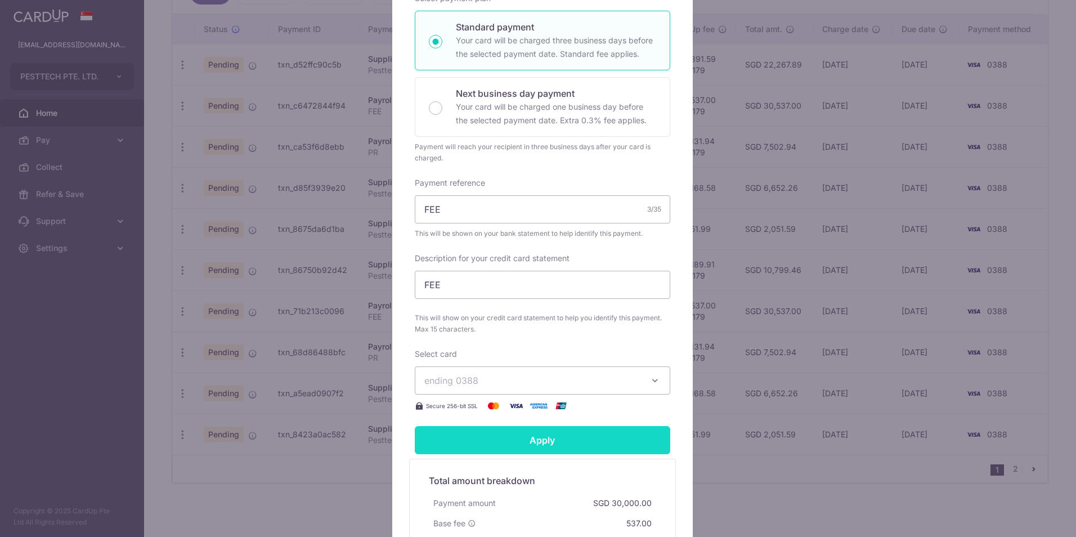
click at [516, 435] on input "Apply" at bounding box center [543, 440] width 256 height 28
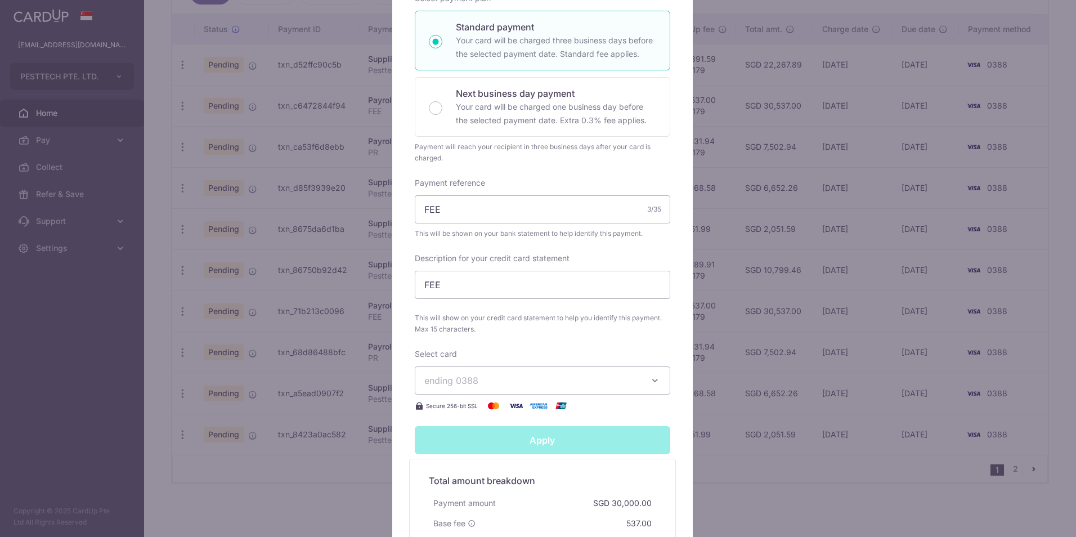
type input "Successfully Applied"
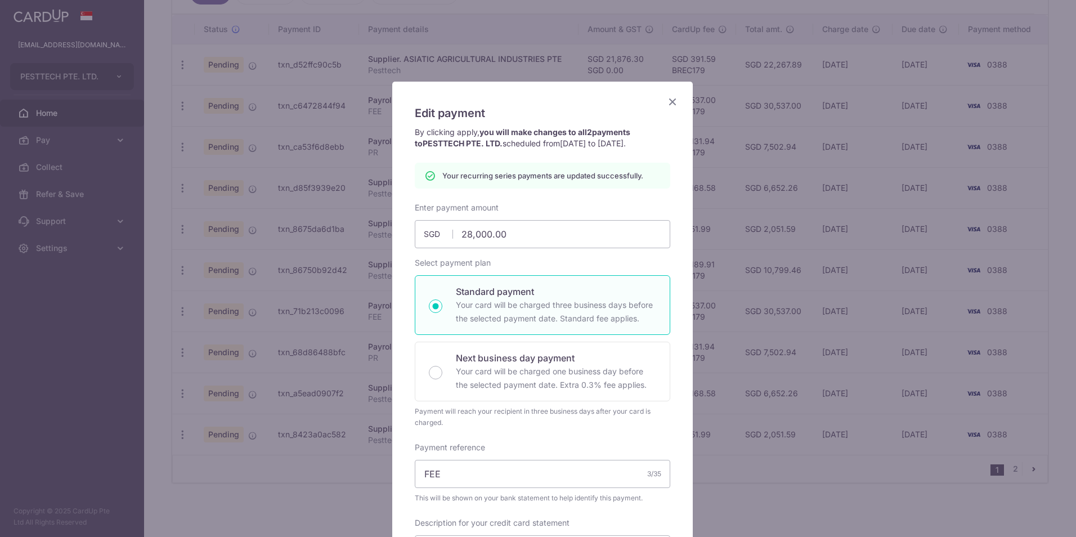
click at [668, 100] on icon "Close" at bounding box center [673, 102] width 14 height 14
